Goal: Information Seeking & Learning: Check status

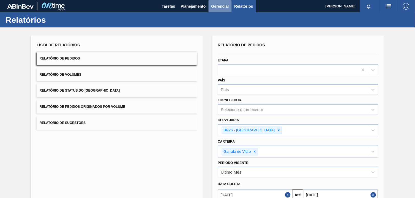
drag, startPoint x: 208, startPoint y: 10, endPoint x: 198, endPoint y: 13, distance: 9.9
click at [207, 11] on div "Tarefas Planejamento Gerencial Relatórios" at bounding box center [207, 6] width 415 height 12
click at [186, 9] on span "Planejamento" at bounding box center [193, 6] width 25 height 7
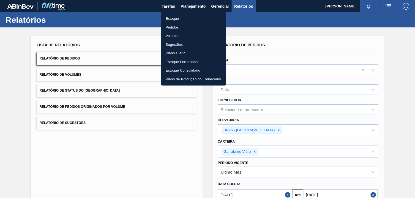
click at [192, 19] on li "Estoque" at bounding box center [193, 18] width 65 height 9
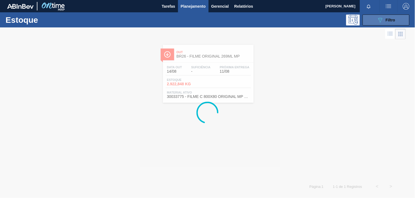
click at [371, 18] on button "089F7B8B-B2A5-4AFE-B5C0-19BA573D28AC Filtro" at bounding box center [385, 20] width 47 height 11
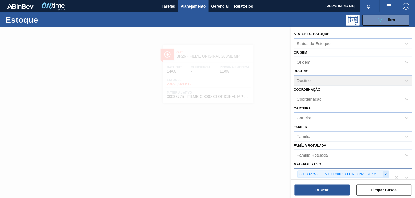
click at [387, 173] on icon at bounding box center [386, 175] width 4 height 4
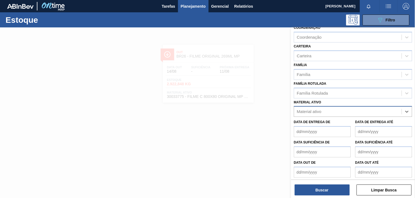
paste ativo "20008538"
type ativo "20008538"
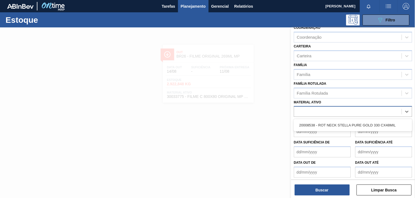
scroll to position [70, 0]
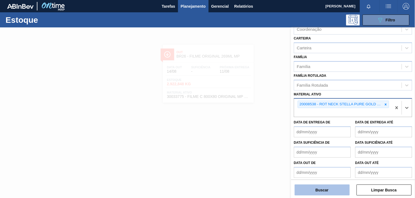
click at [322, 191] on button "Buscar" at bounding box center [321, 190] width 55 height 11
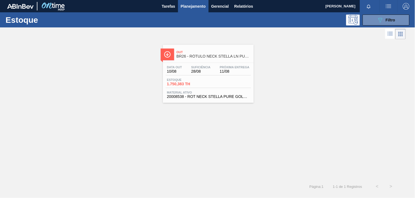
click at [227, 91] on span "Material ativo" at bounding box center [208, 92] width 82 height 3
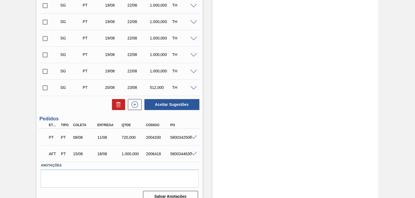
scroll to position [252, 0]
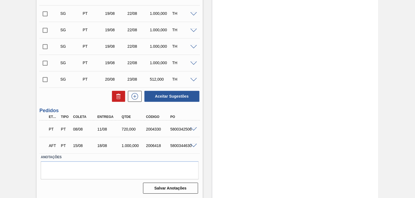
click at [191, 128] on span at bounding box center [193, 130] width 7 height 4
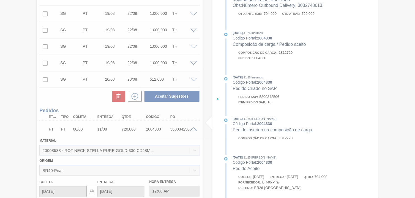
click at [316, 67] on div at bounding box center [207, 99] width 415 height 198
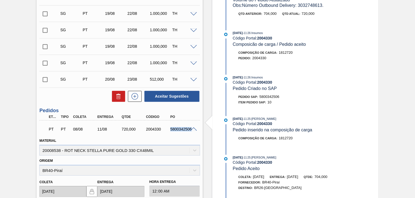
drag, startPoint x: 170, startPoint y: 128, endPoint x: 193, endPoint y: 128, distance: 22.3
click at [193, 128] on div "PT PT 08/08 11/08 720,000 2004330 5800342506" at bounding box center [119, 129] width 160 height 14
copy div "5800342506"
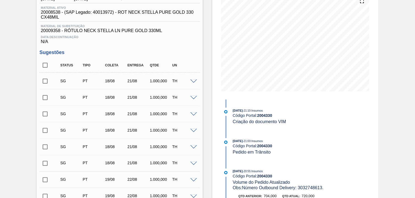
scroll to position [0, 0]
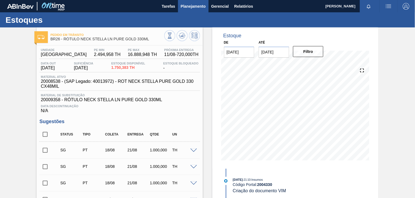
click at [193, 2] on button "Planejamento" at bounding box center [193, 6] width 31 height 12
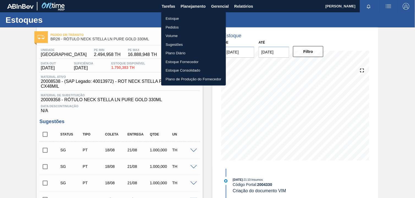
click at [191, 17] on li "Estoque" at bounding box center [193, 18] width 65 height 9
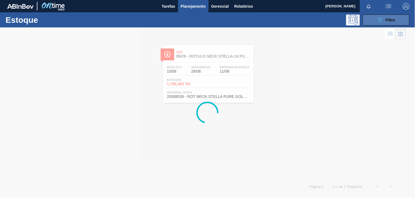
click at [369, 19] on button "089F7B8B-B2A5-4AFE-B5C0-19BA573D28AC Filtro" at bounding box center [385, 20] width 47 height 11
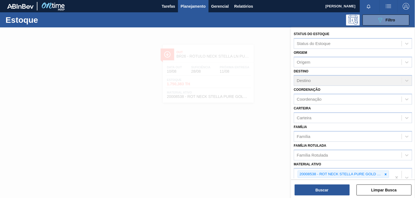
scroll to position [70, 0]
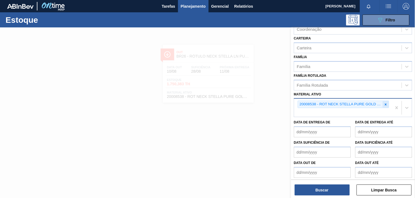
click at [386, 105] on div at bounding box center [385, 104] width 6 height 7
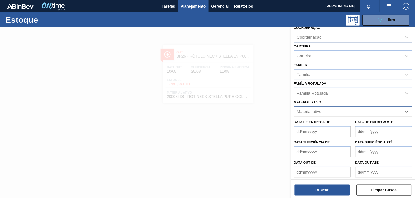
paste ativo "30012834"
type ativo "30012834"
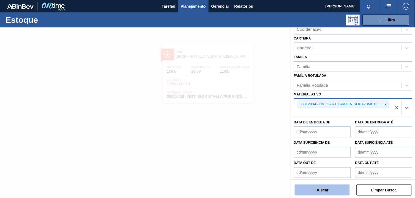
click at [334, 192] on button "Buscar" at bounding box center [321, 190] width 55 height 11
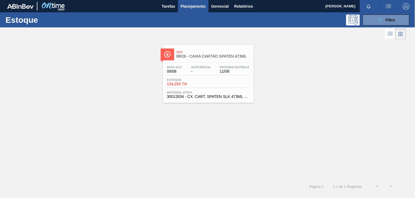
click at [196, 87] on div "Estoque 134,250 TH" at bounding box center [208, 83] width 85 height 10
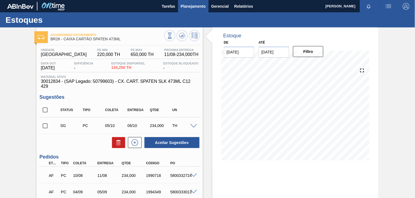
click at [194, 10] on button "Planejamento" at bounding box center [193, 6] width 31 height 12
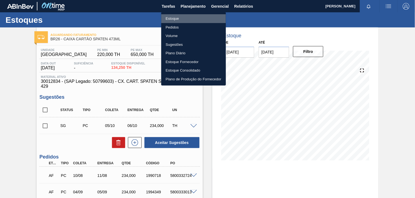
click at [212, 15] on li "Estoque" at bounding box center [193, 18] width 65 height 9
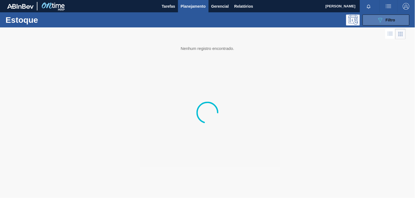
click at [380, 20] on icon "089F7B8B-B2A5-4AFE-B5C0-19BA573D28AC" at bounding box center [380, 20] width 7 height 7
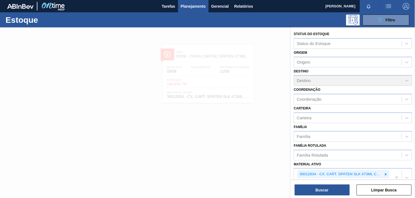
click at [384, 173] on icon at bounding box center [386, 175] width 4 height 4
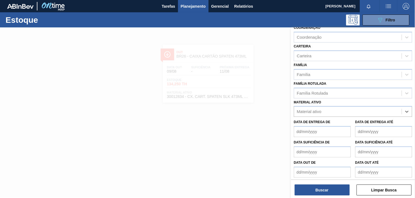
paste ativo "30030032"
type ativo "30030032"
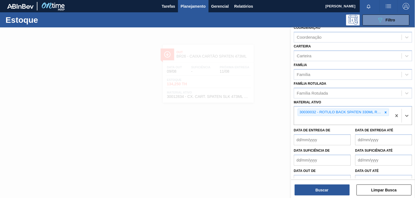
scroll to position [70, 0]
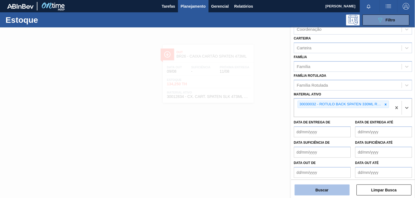
click at [329, 187] on button "Buscar" at bounding box center [321, 190] width 55 height 11
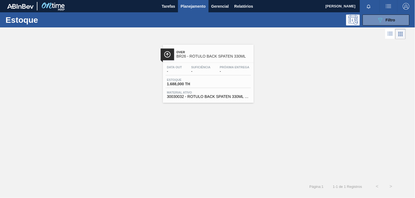
click at [225, 70] on span "-" at bounding box center [235, 72] width 30 height 4
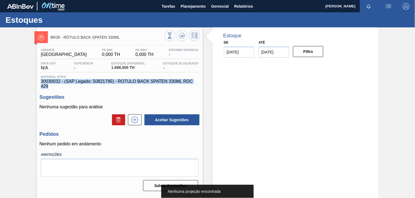
drag, startPoint x: 166, startPoint y: 88, endPoint x: 32, endPoint y: 84, distance: 133.4
click at [32, 84] on div "BR26 - RÓTULO BACK SPATEN 330ML Unidade Uberlândia PE MIN 0,000 TH PE MAX 0,000…" at bounding box center [207, 131] width 415 height 209
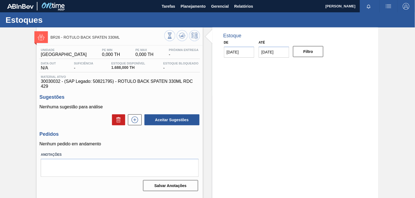
click at [114, 126] on div "Unidade Uberlândia PE MIN 0,000 TH PE MAX 0,000 TH Próxima Entrega - Data out N…" at bounding box center [120, 120] width 166 height 148
click at [192, 7] on span "Planejamento" at bounding box center [193, 6] width 25 height 7
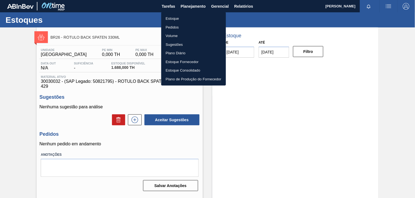
click at [199, 16] on li "Estoque" at bounding box center [193, 18] width 65 height 9
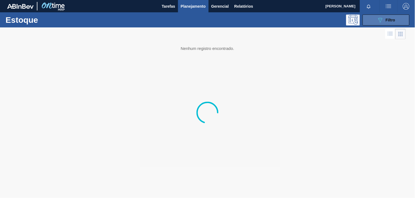
click at [371, 16] on button "089F7B8B-B2A5-4AFE-B5C0-19BA573D28AC Filtro" at bounding box center [385, 20] width 47 height 11
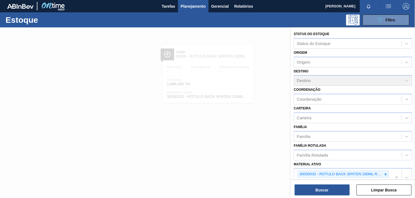
scroll to position [61, 0]
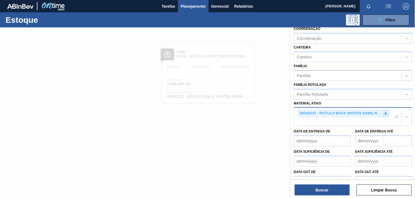
click at [386, 112] on icon at bounding box center [386, 114] width 4 height 4
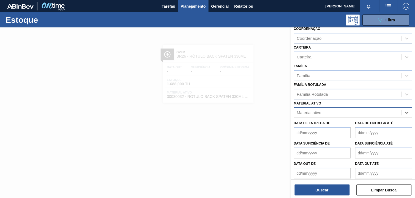
paste ativo "30033952"
type ativo "30033952"
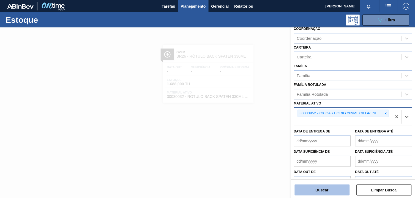
click at [311, 191] on button "Buscar" at bounding box center [321, 190] width 55 height 11
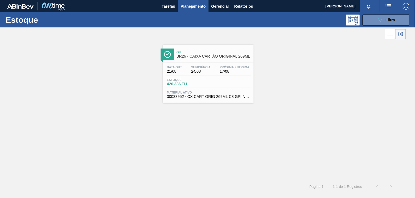
click at [217, 95] on div "Estoque 089F7B8B-B2A5-4AFE-B5C0-19BA573D28AC Filtro Status do Estoque Status do…" at bounding box center [207, 102] width 415 height 181
click at [227, 97] on span "30033952 - CX CART ORIG 269ML C8 GPI NIV24" at bounding box center [208, 97] width 82 height 4
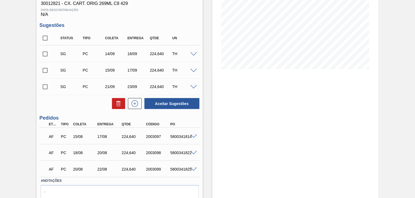
scroll to position [116, 0]
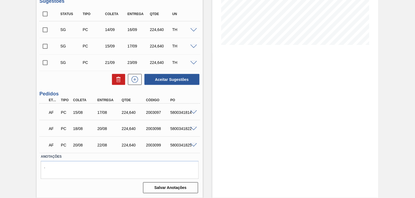
click at [194, 111] on span at bounding box center [193, 113] width 7 height 4
